Goal: Communication & Community: Ask a question

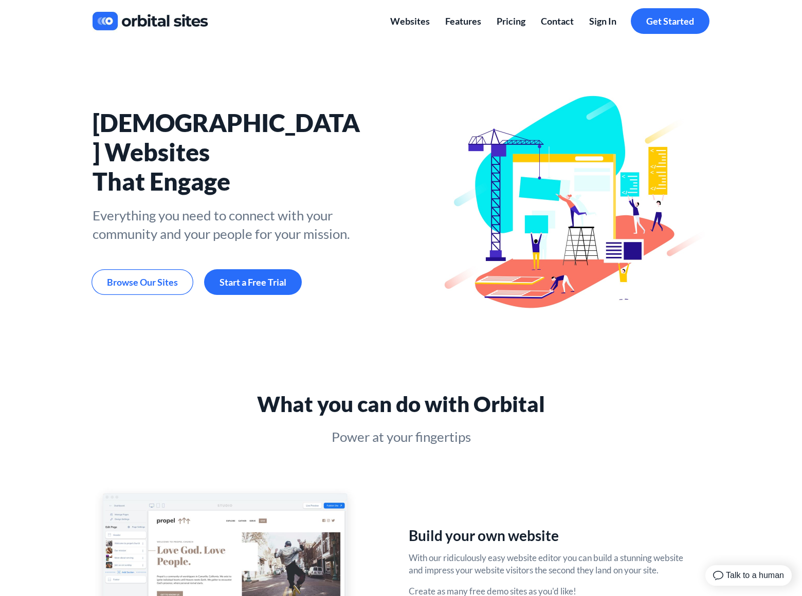
scroll to position [1623, 0]
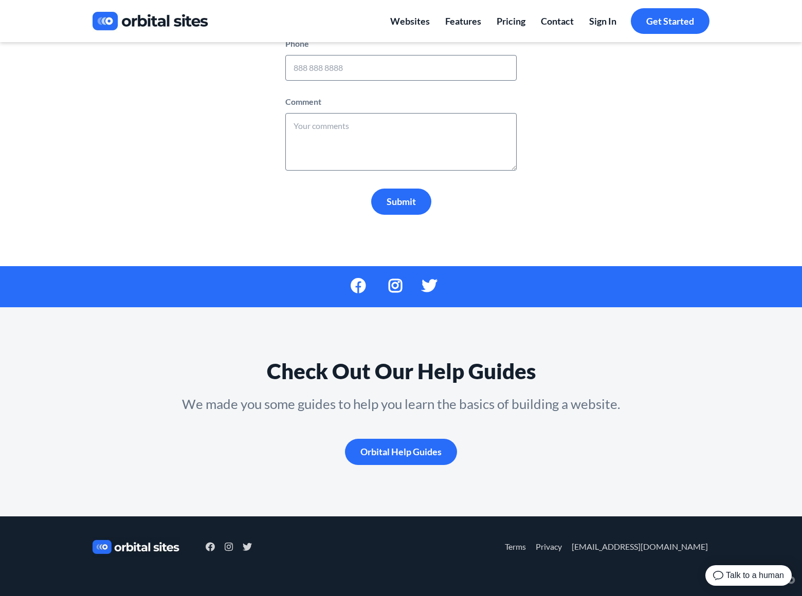
scroll to position [285, 0]
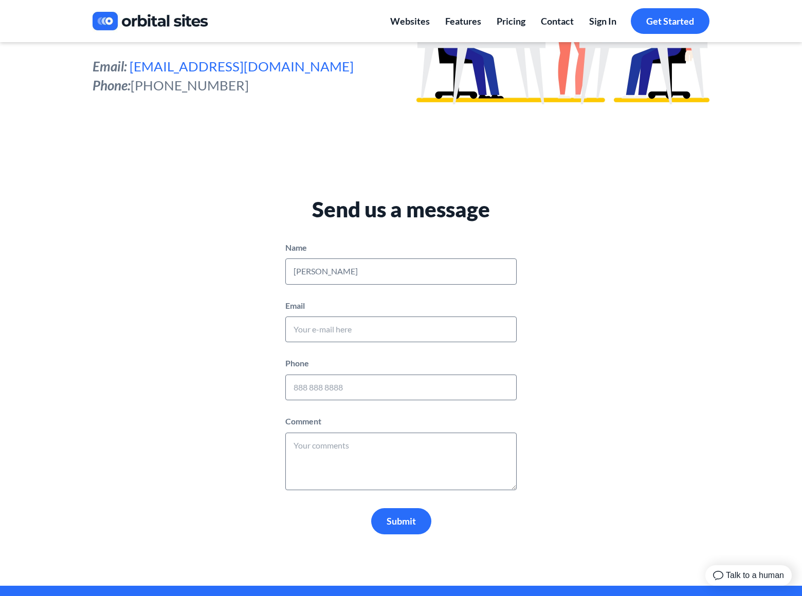
type input "[PERSON_NAME]"
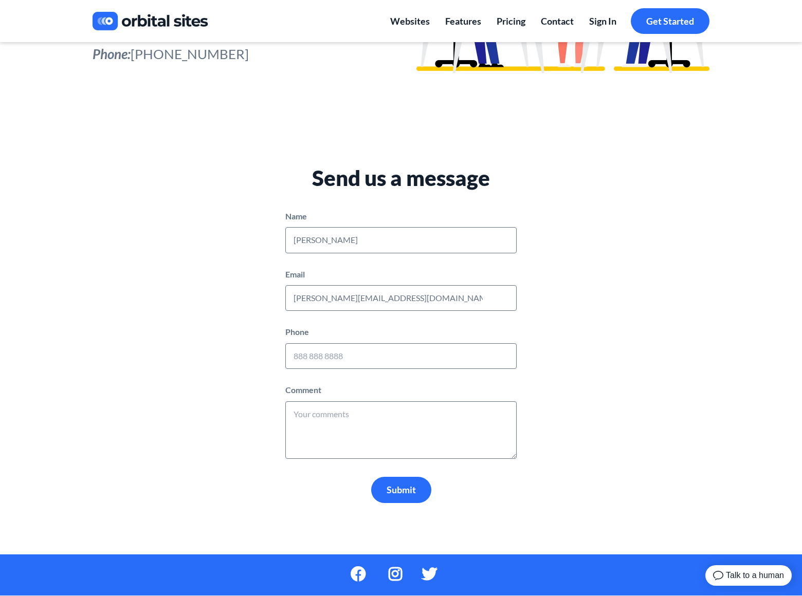
type input "[PERSON_NAME][EMAIL_ADDRESS][DOMAIN_NAME]"
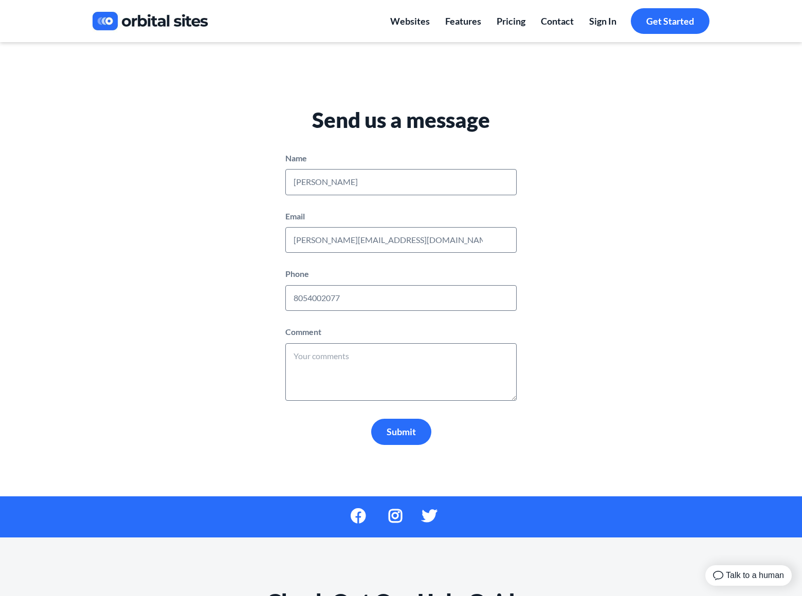
type input "8054002077"
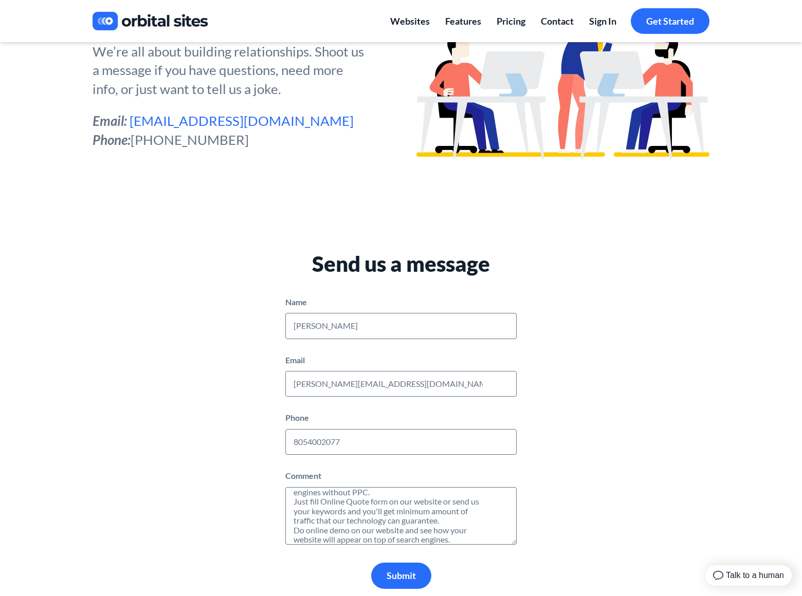
scroll to position [27, 0]
type textarea "We can place your website on top position in search engines without PPC. Just f…"
click at [401, 576] on span "Submit" at bounding box center [400, 575] width 29 height 11
